Goal: Task Accomplishment & Management: Use online tool/utility

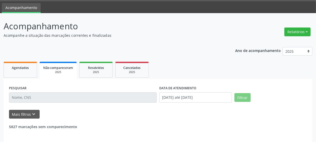
scroll to position [33, 0]
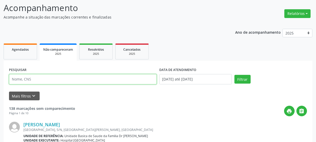
click at [40, 78] on input "text" at bounding box center [83, 79] width 148 height 10
type input "702400504945626"
click at [234, 75] on button "Filtrar" at bounding box center [242, 79] width 16 height 9
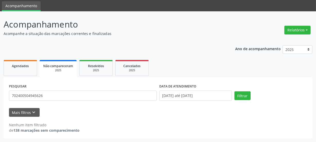
scroll to position [17, 0]
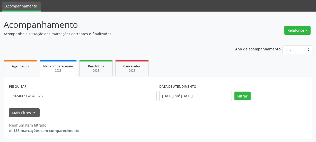
click at [141, 89] on div "PESQUISAR 702400504945626" at bounding box center [83, 94] width 150 height 22
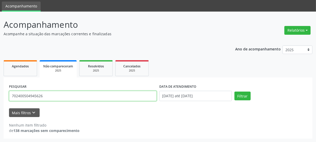
drag, startPoint x: 59, startPoint y: 98, endPoint x: 0, endPoint y: 113, distance: 60.5
click at [0, 108] on div "Acompanhamento Acompanhe a situação das marcações correntes e finalizadas Relat…" at bounding box center [158, 77] width 316 height 131
type input "[PERSON_NAME]"
click at [234, 91] on button "Filtrar" at bounding box center [242, 95] width 16 height 9
drag, startPoint x: 45, startPoint y: 96, endPoint x: 0, endPoint y: 112, distance: 48.4
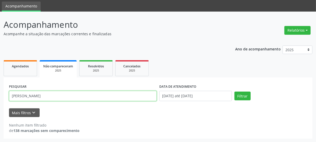
click at [0, 112] on div "Acompanhamento Acompanhe a situação das marcações correntes e finalizadas Relat…" at bounding box center [158, 77] width 316 height 131
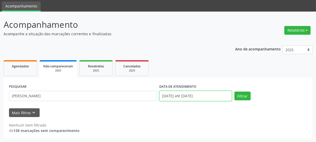
click at [213, 95] on input "[DATE] até [DATE]" at bounding box center [195, 96] width 72 height 10
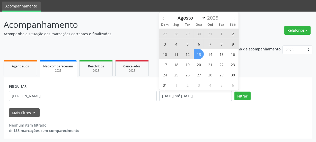
click at [199, 54] on span "13" at bounding box center [199, 54] width 10 height 10
type input "[DATE]"
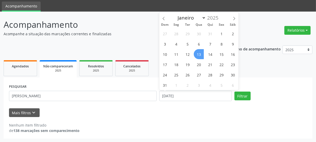
click at [200, 54] on span "13" at bounding box center [199, 54] width 10 height 10
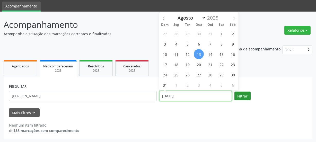
drag, startPoint x: 231, startPoint y: 93, endPoint x: 239, endPoint y: 95, distance: 8.1
click at [233, 94] on div "PESQUISAR laece eunilde DATA DE ATENDIMENTO [DATE] Filtrar" at bounding box center [158, 94] width 300 height 22
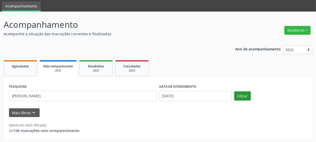
click at [240, 95] on button "Filtrar" at bounding box center [242, 95] width 16 height 9
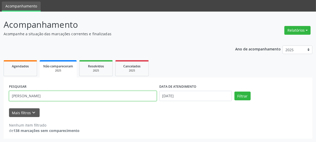
click at [0, 106] on div "Acompanhamento Acompanhe a situação das marcações correntes e finalizadas Relat…" at bounding box center [158, 77] width 316 height 131
type input "702400504945626"
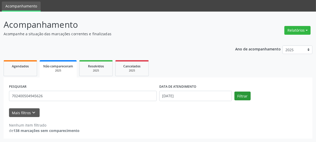
drag, startPoint x: 252, startPoint y: 95, endPoint x: 243, endPoint y: 94, distance: 9.8
click at [244, 95] on div "Filtrar" at bounding box center [270, 95] width 75 height 9
click at [243, 94] on button "Filtrar" at bounding box center [242, 95] width 16 height 9
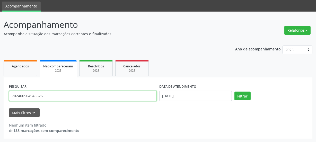
drag, startPoint x: 54, startPoint y: 96, endPoint x: 0, endPoint y: 96, distance: 53.7
click at [0, 96] on div "Acompanhamento Acompanhe a situação das marcações correntes e finalizadas Relat…" at bounding box center [158, 77] width 316 height 131
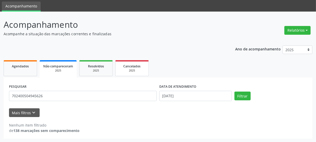
click at [148, 67] on link "Cancelados 2025" at bounding box center [131, 68] width 33 height 16
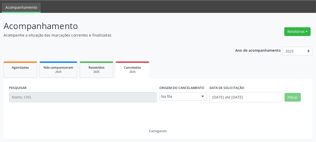
click at [132, 70] on div "2025" at bounding box center [132, 72] width 26 height 4
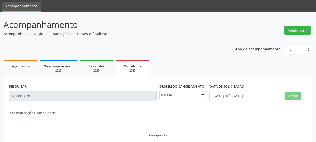
scroll to position [4, 0]
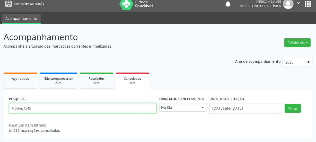
click at [64, 110] on input "text" at bounding box center [83, 108] width 148 height 10
paste input "702400504945626"
type input "702400504945626"
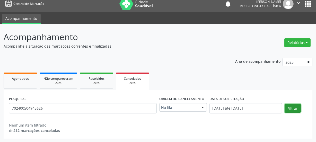
click at [286, 107] on button "Filtrar" at bounding box center [292, 108] width 16 height 9
click at [21, 84] on link "Agendados" at bounding box center [20, 80] width 33 height 16
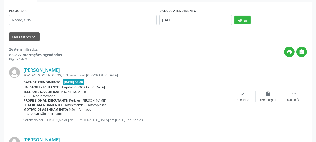
scroll to position [51, 0]
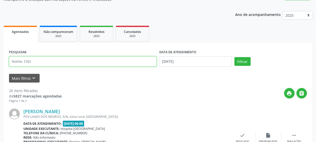
click at [31, 62] on input "text" at bounding box center [83, 61] width 148 height 10
type input "laece"
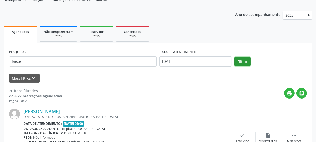
click at [238, 61] on button "Filtrar" at bounding box center [242, 61] width 16 height 9
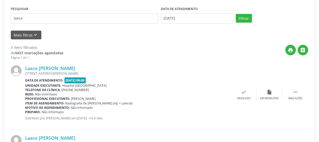
scroll to position [98, 0]
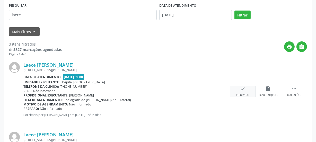
click at [243, 90] on icon "check" at bounding box center [243, 89] width 6 height 6
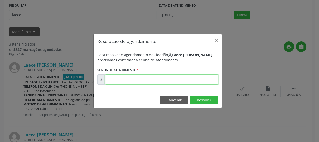
click at [153, 84] on input "text" at bounding box center [161, 79] width 113 height 10
type input "00170544"
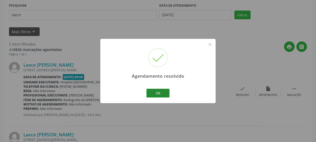
drag, startPoint x: 158, startPoint y: 87, endPoint x: 162, endPoint y: 90, distance: 4.8
click at [162, 90] on div "Ok Cancel" at bounding box center [157, 93] width 25 height 11
click at [165, 97] on button "Ok" at bounding box center [157, 93] width 23 height 9
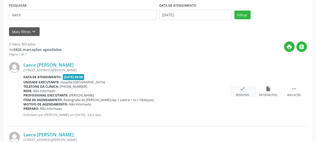
click at [241, 88] on icon "check" at bounding box center [243, 89] width 6 height 6
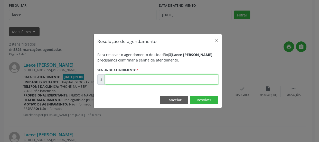
click at [131, 80] on input "text" at bounding box center [161, 79] width 113 height 10
type input "00170545"
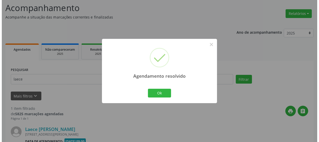
scroll to position [90, 0]
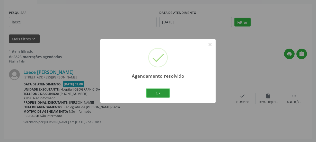
drag, startPoint x: 151, startPoint y: 93, endPoint x: 187, endPoint y: 94, distance: 36.0
click at [157, 94] on button "Ok" at bounding box center [157, 93] width 23 height 9
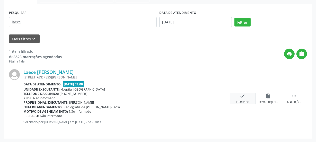
click at [236, 99] on div "check Resolvido" at bounding box center [242, 98] width 26 height 11
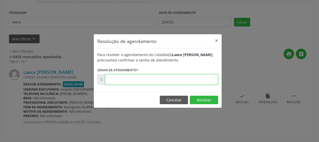
drag, startPoint x: 187, startPoint y: 80, endPoint x: 176, endPoint y: 80, distance: 10.5
click at [187, 80] on input "text" at bounding box center [161, 79] width 113 height 10
type input "00170547"
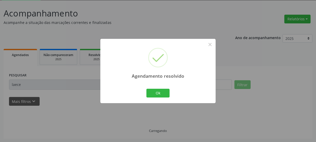
scroll to position [17, 0]
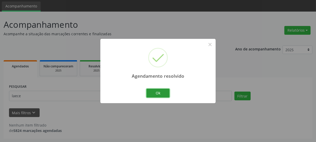
click at [155, 97] on button "Ok" at bounding box center [157, 93] width 23 height 9
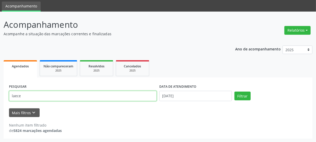
drag, startPoint x: 39, startPoint y: 97, endPoint x: 0, endPoint y: 104, distance: 39.2
click at [0, 104] on div "Acompanhamento Acompanhe a situação das marcações correntes e finalizadas Relat…" at bounding box center [158, 77] width 316 height 131
type input "706809299805721"
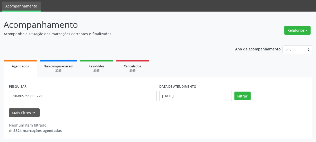
click at [236, 100] on div "PESQUISAR 706809299805721 DATA DE ATENDIMENTO [DATE] Filtrar" at bounding box center [158, 94] width 300 height 22
click at [237, 99] on button "Filtrar" at bounding box center [242, 95] width 16 height 9
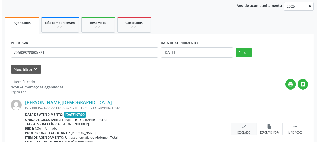
scroll to position [90, 0]
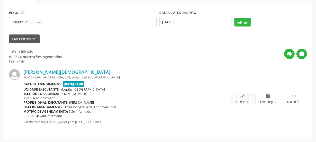
click at [247, 96] on div "check Resolvido" at bounding box center [242, 98] width 26 height 11
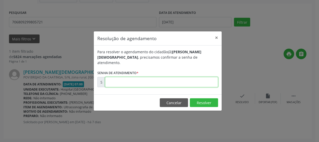
click at [180, 78] on input "text" at bounding box center [161, 82] width 113 height 10
type input "00170259"
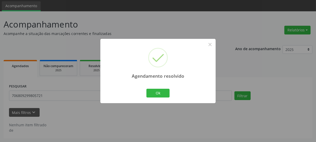
scroll to position [17, 0]
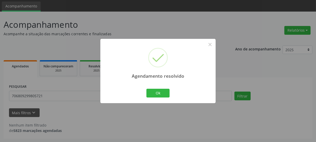
click at [161, 99] on div "Agendamento resolvido × Ok Cancel" at bounding box center [157, 71] width 115 height 64
click at [160, 92] on button "Ok" at bounding box center [157, 93] width 23 height 9
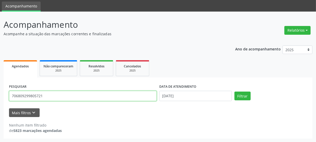
drag, startPoint x: 48, startPoint y: 95, endPoint x: 0, endPoint y: 117, distance: 53.0
click at [0, 114] on div "Acompanhamento Acompanhe a situação das marcações correntes e finalizadas Relat…" at bounding box center [158, 77] width 316 height 131
type input "700205436069528"
click at [234, 91] on button "Filtrar" at bounding box center [242, 95] width 16 height 9
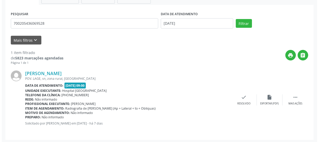
scroll to position [90, 0]
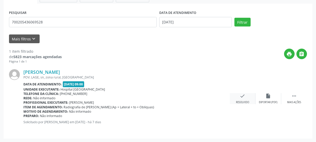
click at [246, 99] on div "check Resolvido" at bounding box center [242, 98] width 26 height 11
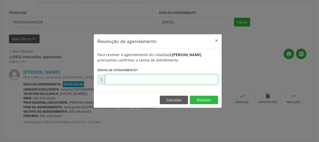
drag, startPoint x: 182, startPoint y: 80, endPoint x: 179, endPoint y: 77, distance: 5.1
click at [182, 80] on input "text" at bounding box center [161, 79] width 113 height 10
type input "00170069"
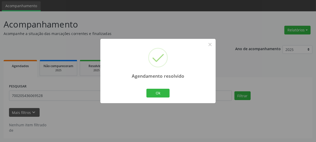
scroll to position [17, 0]
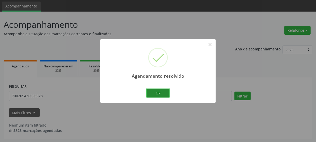
drag, startPoint x: 161, startPoint y: 94, endPoint x: 168, endPoint y: 95, distance: 7.0
click at [161, 94] on button "Ok" at bounding box center [157, 93] width 23 height 9
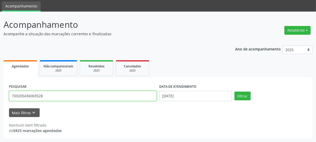
drag, startPoint x: 50, startPoint y: 93, endPoint x: 0, endPoint y: 77, distance: 52.8
click at [0, 77] on div "Acompanhamento Acompanhe a situação das marcações correntes e finalizadas Relat…" at bounding box center [158, 77] width 316 height 131
type input "702001318311889"
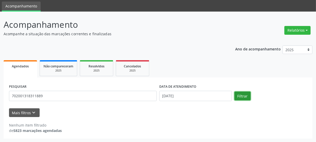
click at [240, 97] on button "Filtrar" at bounding box center [242, 95] width 16 height 9
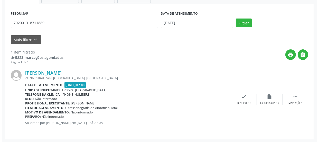
scroll to position [90, 0]
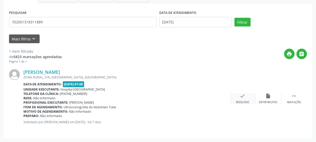
click at [237, 96] on div "check Resolvido" at bounding box center [242, 98] width 26 height 11
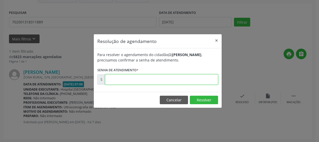
click at [180, 84] on input "text" at bounding box center [161, 79] width 113 height 10
type input "00170257"
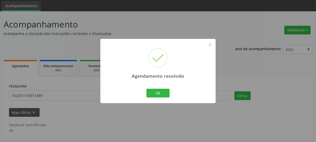
scroll to position [17, 0]
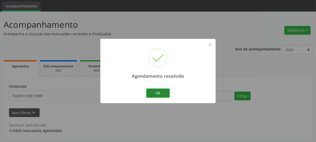
click at [158, 89] on button "Ok" at bounding box center [157, 93] width 23 height 9
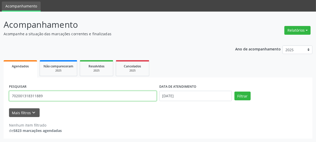
drag, startPoint x: 35, startPoint y: 96, endPoint x: 0, endPoint y: 112, distance: 38.3
click at [0, 112] on div "Acompanhamento Acompanhe a situação das marcações correntes e finalizadas Relat…" at bounding box center [158, 77] width 316 height 131
type input "707100836472420"
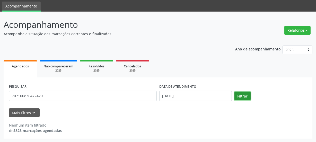
click at [244, 94] on button "Filtrar" at bounding box center [242, 95] width 16 height 9
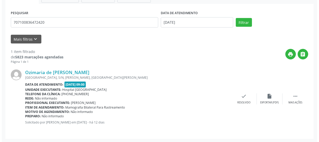
scroll to position [90, 0]
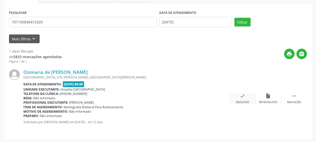
click at [241, 102] on div "Resolvido" at bounding box center [242, 102] width 13 height 4
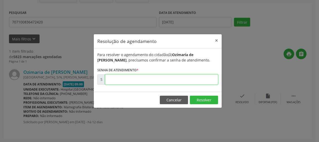
click at [198, 81] on input "text" at bounding box center [161, 79] width 113 height 10
type input "00169388"
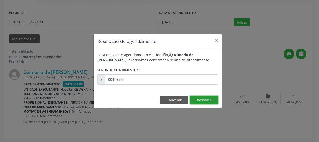
click at [213, 102] on button "Resolver" at bounding box center [204, 100] width 28 height 9
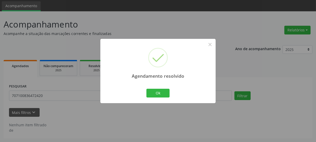
scroll to position [17, 0]
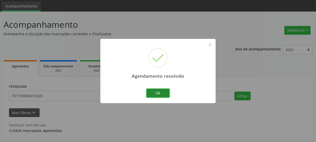
click at [156, 93] on button "Ok" at bounding box center [157, 93] width 23 height 9
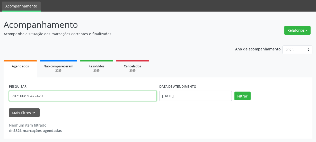
drag, startPoint x: 50, startPoint y: 93, endPoint x: 0, endPoint y: 110, distance: 52.7
click at [0, 110] on div "Acompanhamento Acompanhe a situação das marcações correntes e finalizadas Relat…" at bounding box center [158, 77] width 316 height 131
type input "703409263854500"
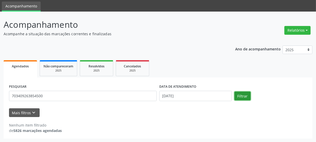
click at [244, 96] on button "Filtrar" at bounding box center [242, 95] width 16 height 9
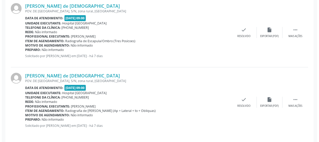
scroll to position [160, 0]
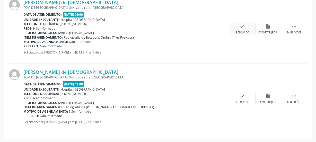
click at [239, 27] on div "check Resolvido" at bounding box center [242, 28] width 26 height 11
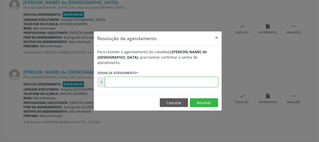
click at [159, 80] on input "text" at bounding box center [161, 82] width 113 height 10
type input "00170155"
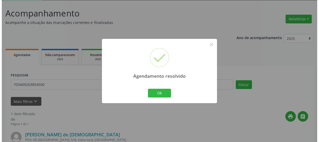
scroll to position [90, 0]
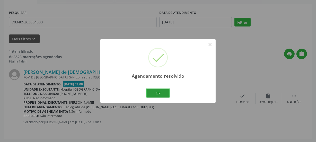
drag, startPoint x: 157, startPoint y: 90, endPoint x: 148, endPoint y: 99, distance: 13.1
click at [158, 90] on button "Ok" at bounding box center [157, 93] width 23 height 9
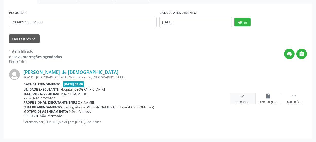
click at [243, 95] on icon "check" at bounding box center [243, 96] width 6 height 6
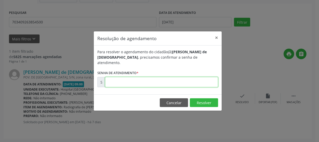
drag, startPoint x: 164, startPoint y: 80, endPoint x: 157, endPoint y: 82, distance: 7.6
click at [164, 80] on input "text" at bounding box center [161, 82] width 113 height 10
type input "00170156"
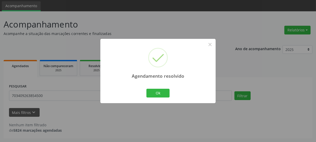
scroll to position [17, 0]
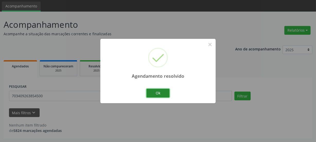
click at [158, 90] on button "Ok" at bounding box center [157, 93] width 23 height 9
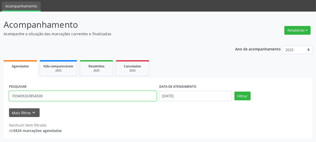
drag, startPoint x: 48, startPoint y: 100, endPoint x: 0, endPoint y: 103, distance: 48.4
click at [0, 103] on div "Acompanhamento Acompanhe a situação das marcações correntes e finalizadas Relat…" at bounding box center [158, 77] width 316 height 131
type input "706208511260066"
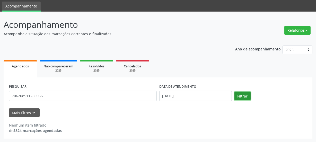
click at [237, 98] on button "Filtrar" at bounding box center [242, 95] width 16 height 9
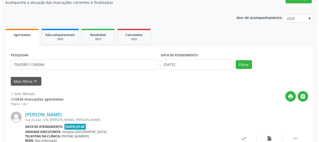
scroll to position [90, 0]
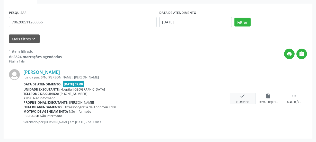
click at [245, 95] on icon "check" at bounding box center [243, 96] width 6 height 6
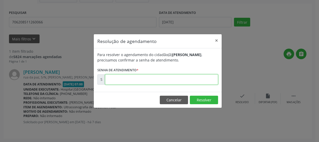
click at [143, 77] on input "text" at bounding box center [161, 79] width 113 height 10
type input "00170260"
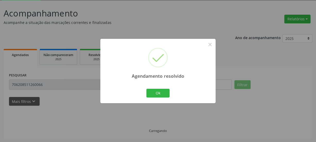
scroll to position [17, 0]
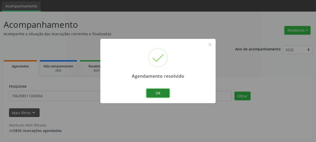
click at [162, 91] on button "Ok" at bounding box center [157, 93] width 23 height 9
